Goal: Task Accomplishment & Management: Complete application form

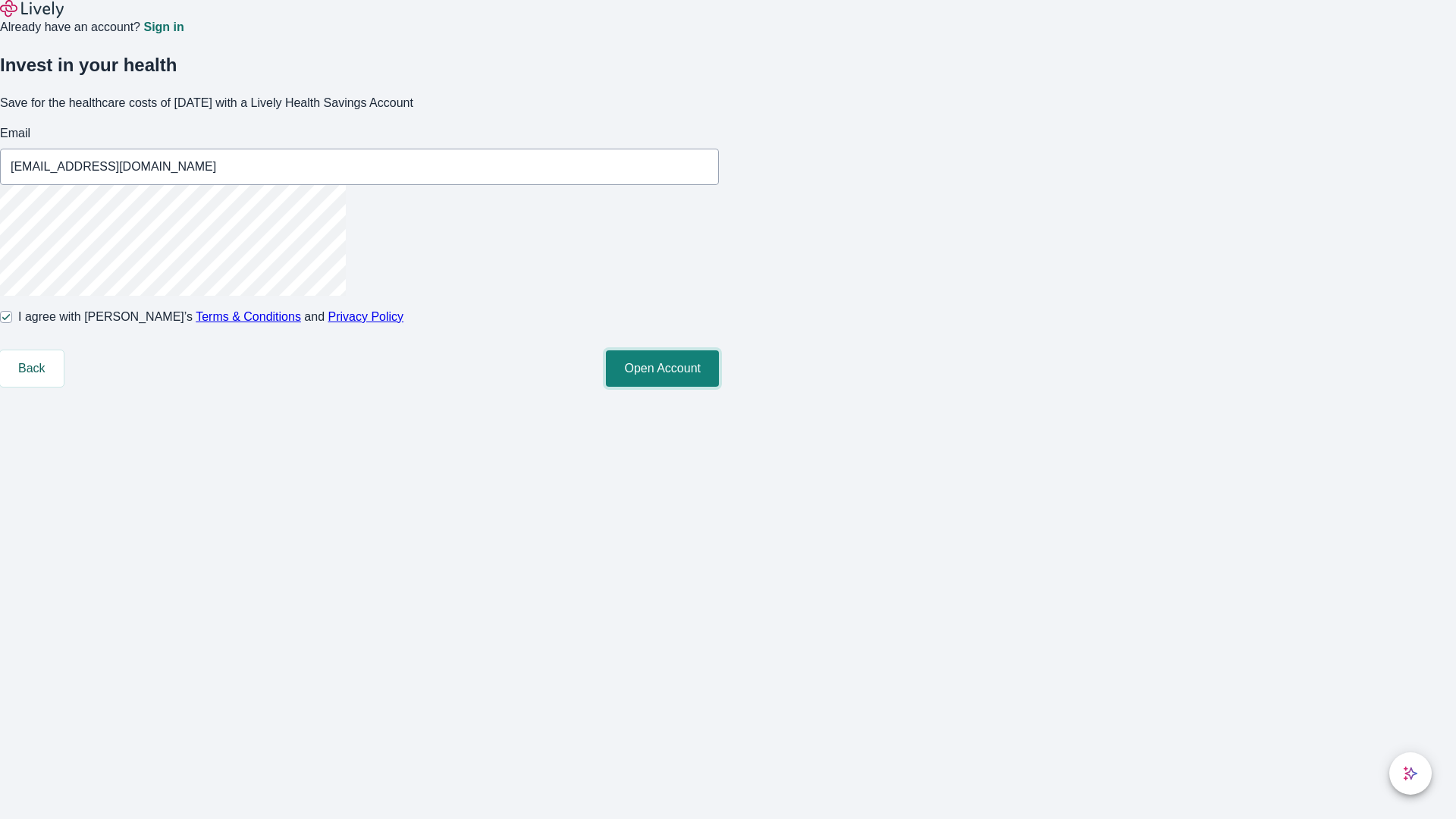
click at [719, 386] on button "Open Account" at bounding box center [662, 368] width 113 height 37
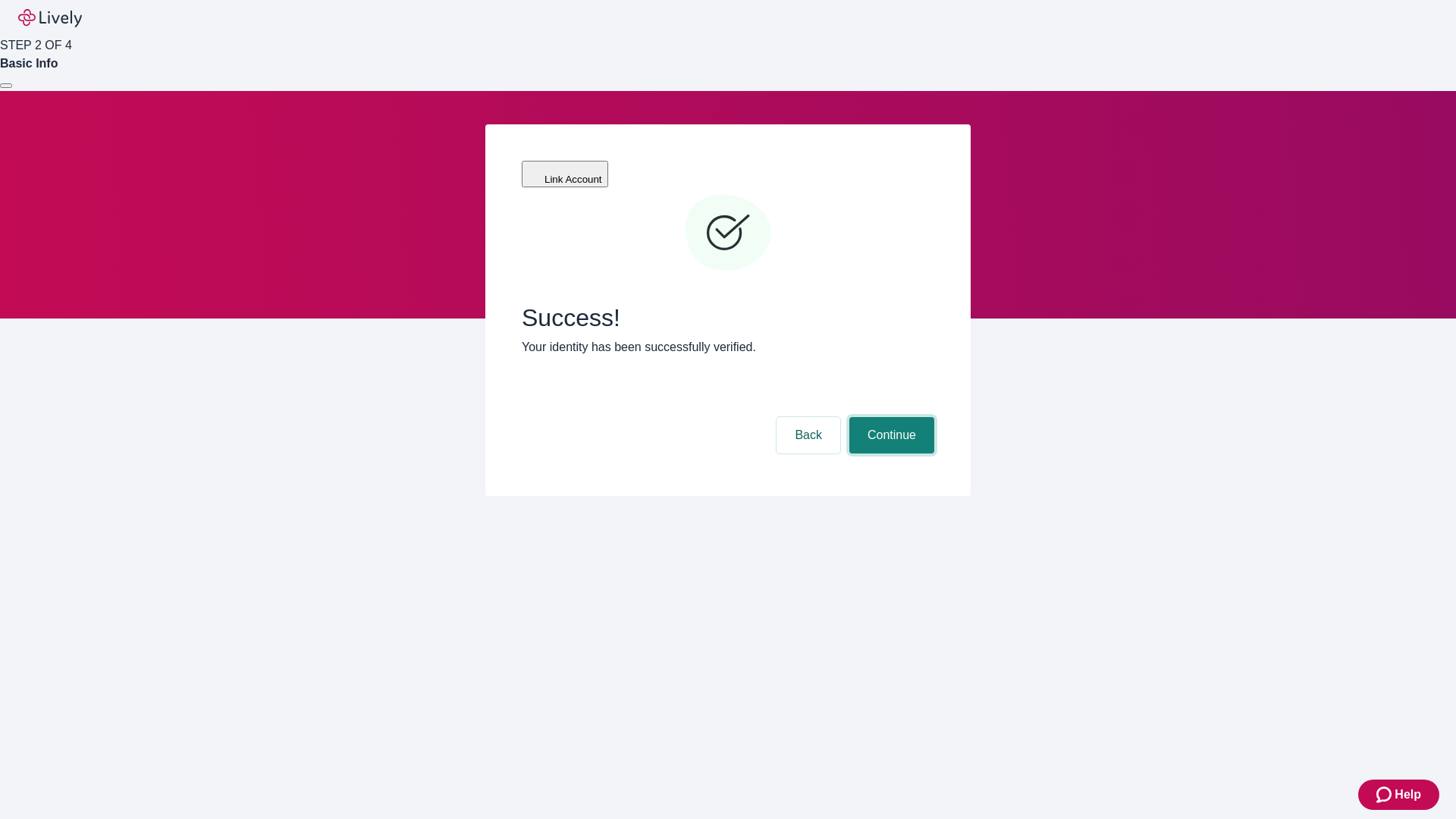
click at [889, 417] on button "Continue" at bounding box center [892, 435] width 85 height 37
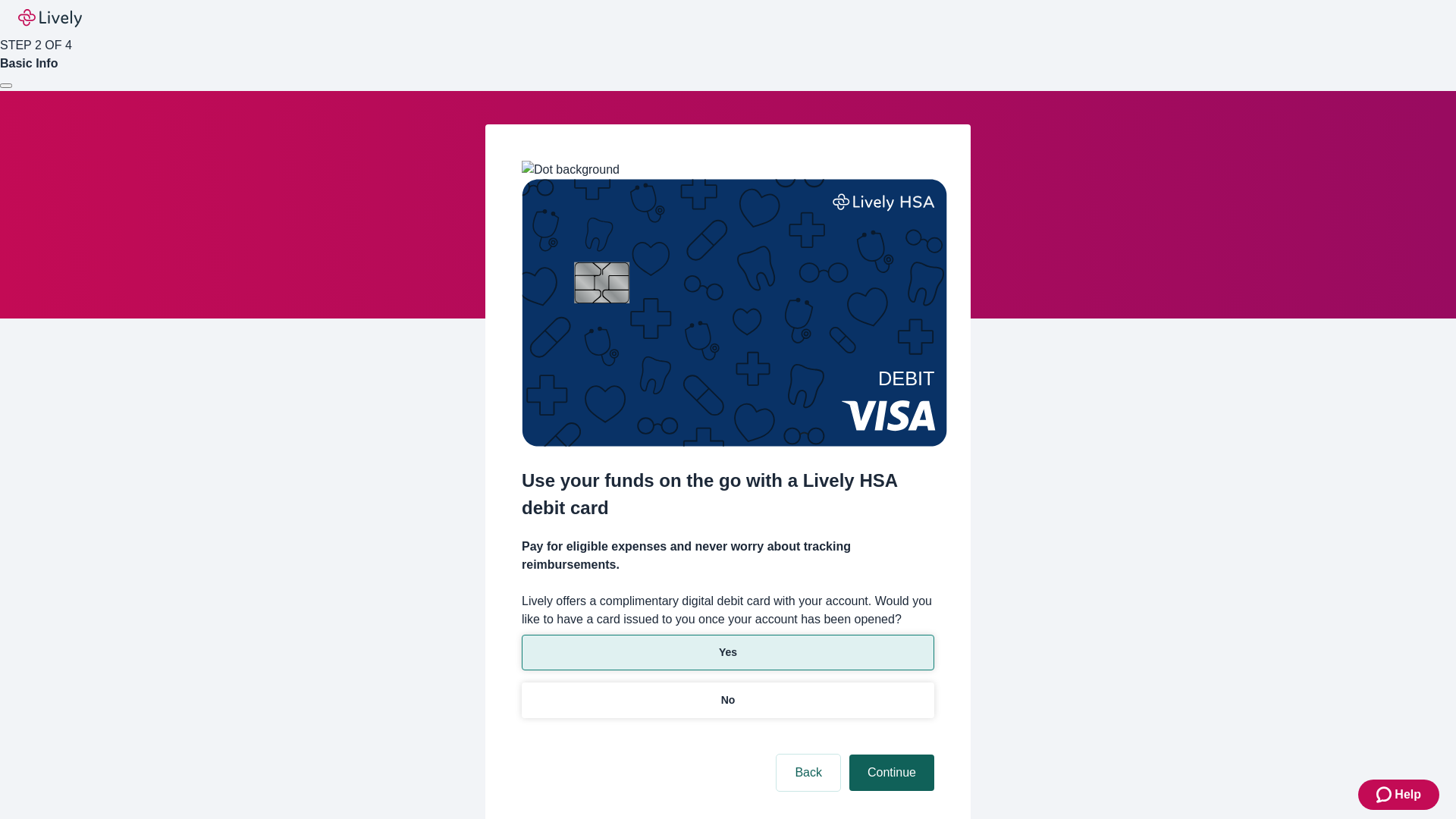
click at [727, 692] on p "No" at bounding box center [729, 700] width 15 height 16
click at [889, 755] on button "Continue" at bounding box center [892, 773] width 85 height 37
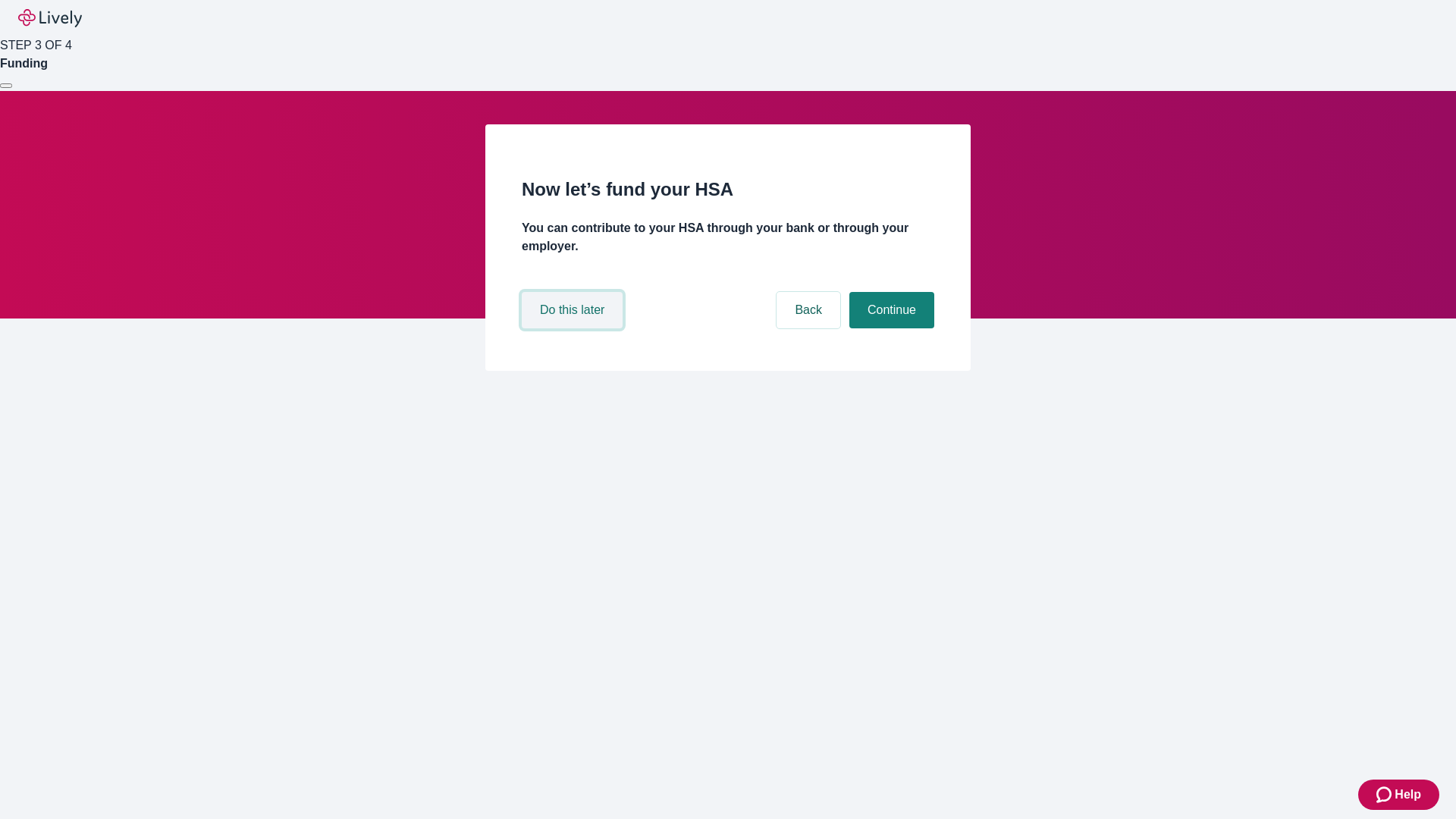
click at [574, 328] on button "Do this later" at bounding box center [572, 310] width 101 height 37
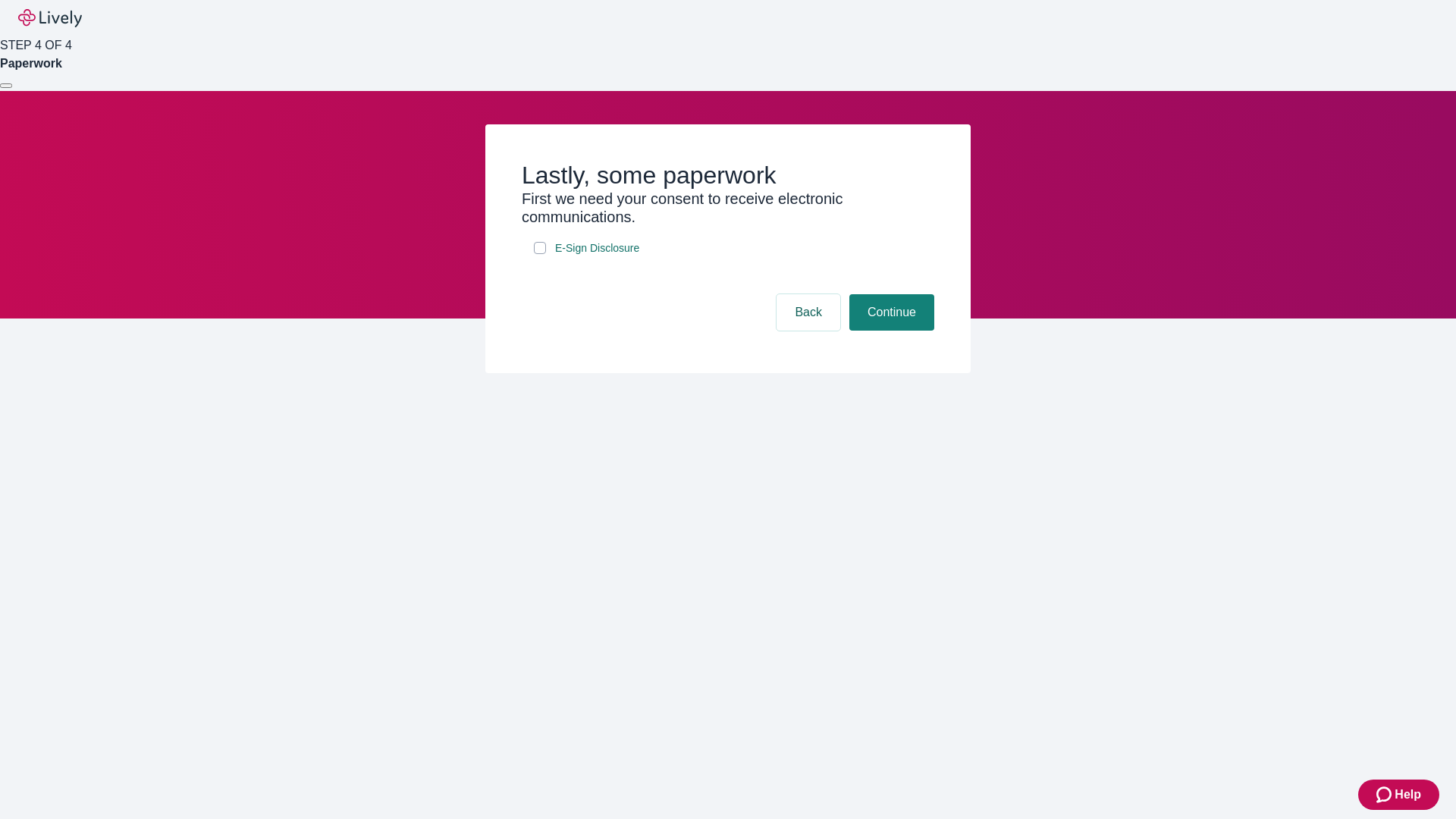
click at [540, 254] on input "E-Sign Disclosure" at bounding box center [540, 248] width 12 height 12
checkbox input "true"
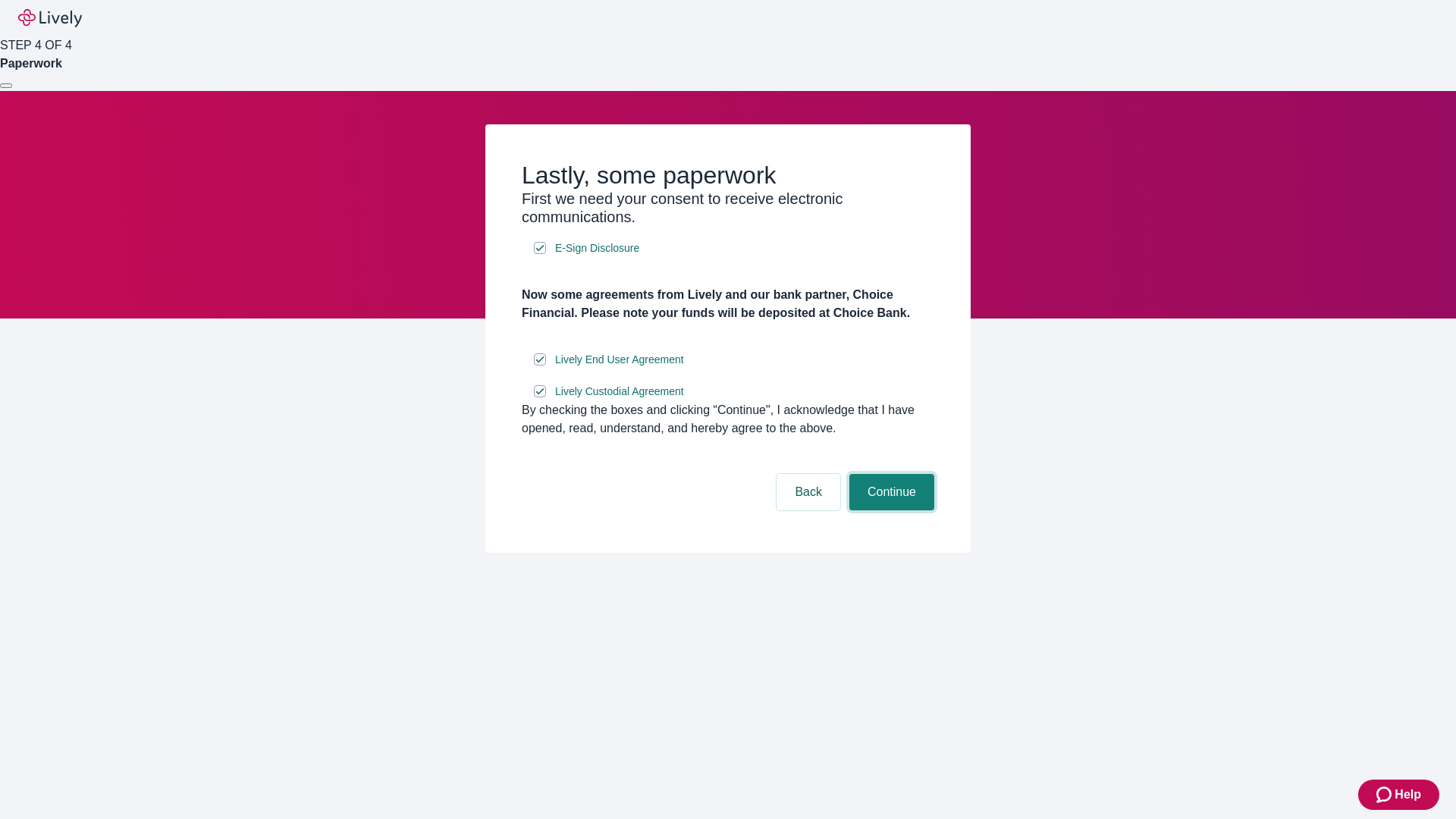
click at [889, 510] on button "Continue" at bounding box center [892, 491] width 85 height 37
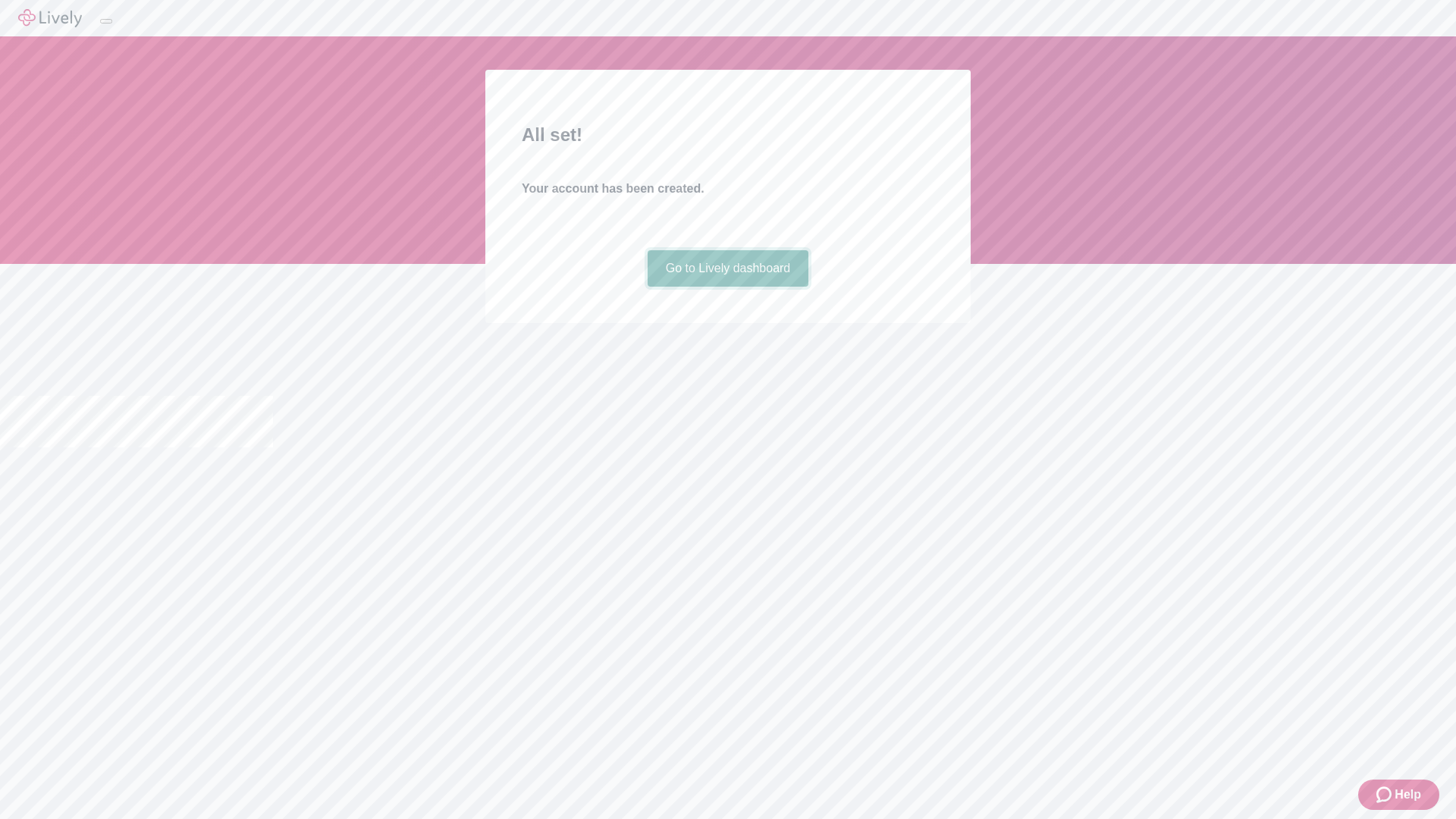
click at [727, 287] on link "Go to Lively dashboard" at bounding box center [729, 268] width 161 height 37
